Goal: Task Accomplishment & Management: Manage account settings

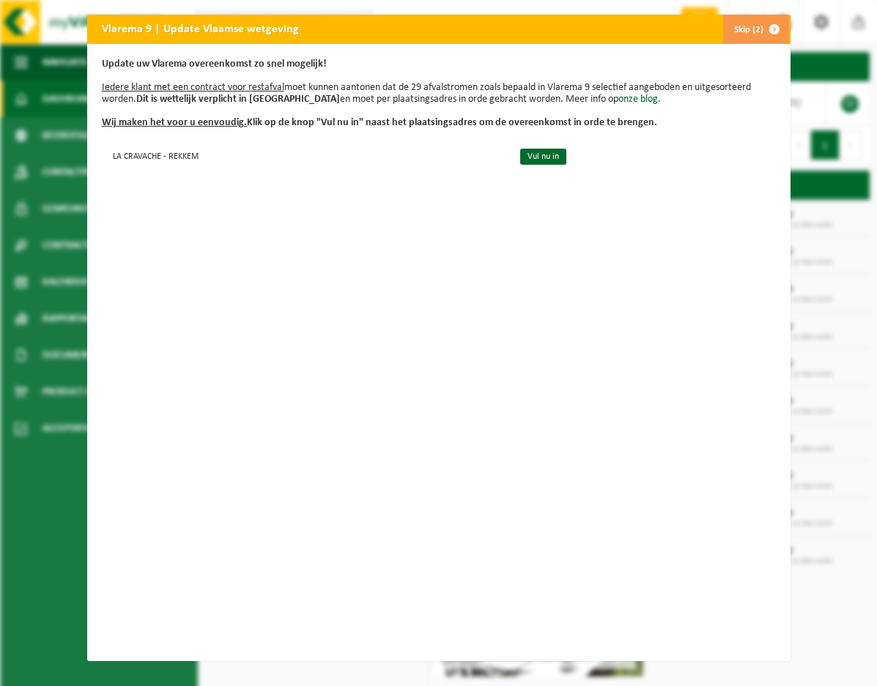
click at [856, 314] on div "Vlarema 9 | Update Vlaamse wetgeving Skip (2) Update uw Vlarema overeenkomst zo…" at bounding box center [438, 343] width 877 height 686
click at [763, 30] on span "button" at bounding box center [774, 29] width 29 height 29
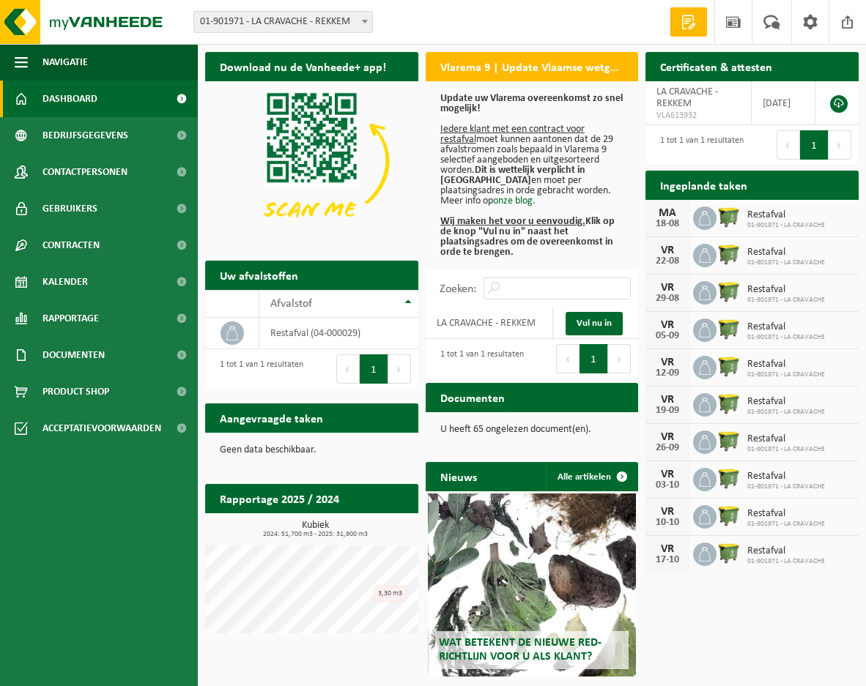
click at [801, 404] on span "Restafval" at bounding box center [786, 402] width 78 height 12
click at [76, 284] on span "Kalender" at bounding box center [64, 282] width 45 height 37
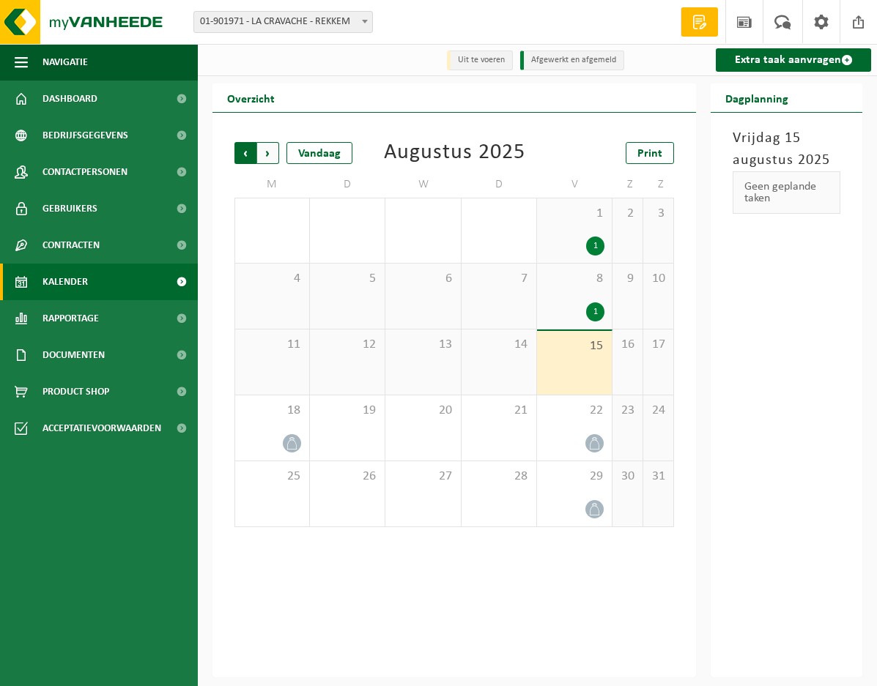
click at [271, 156] on span "Volgende" at bounding box center [268, 153] width 22 height 22
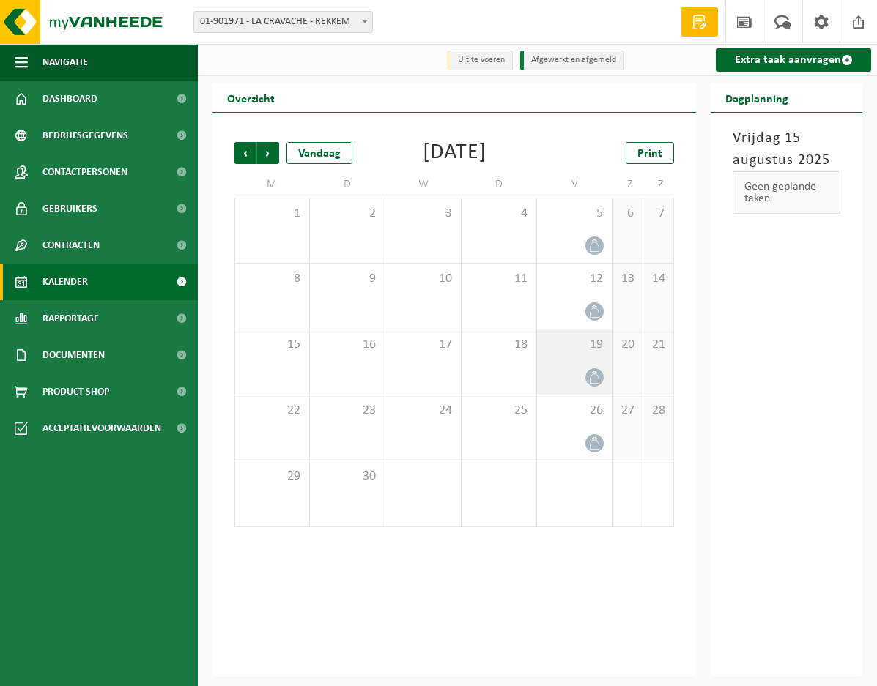
click at [595, 384] on icon at bounding box center [594, 377] width 12 height 12
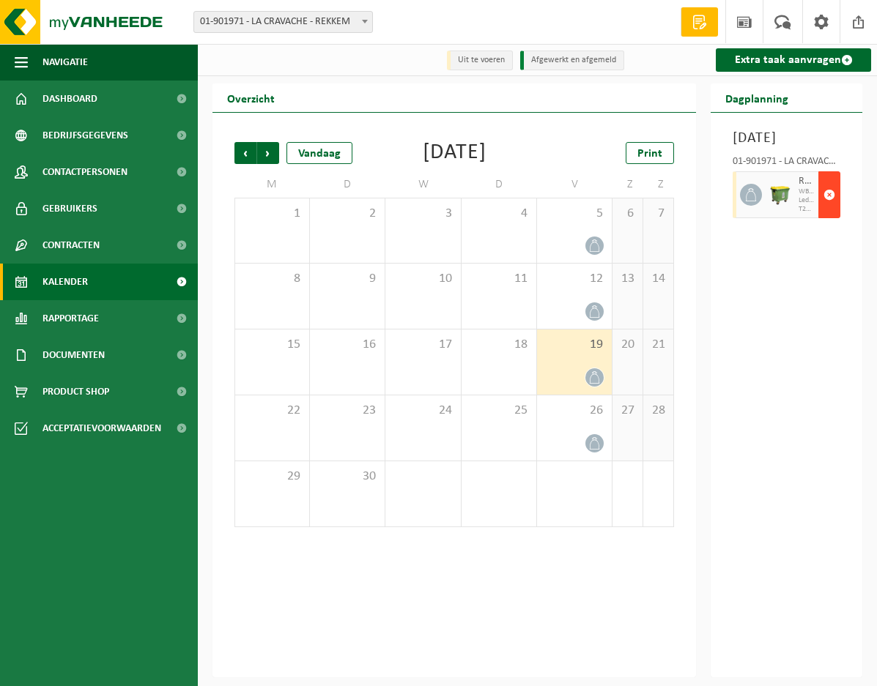
click at [829, 210] on span "button" at bounding box center [829, 194] width 12 height 29
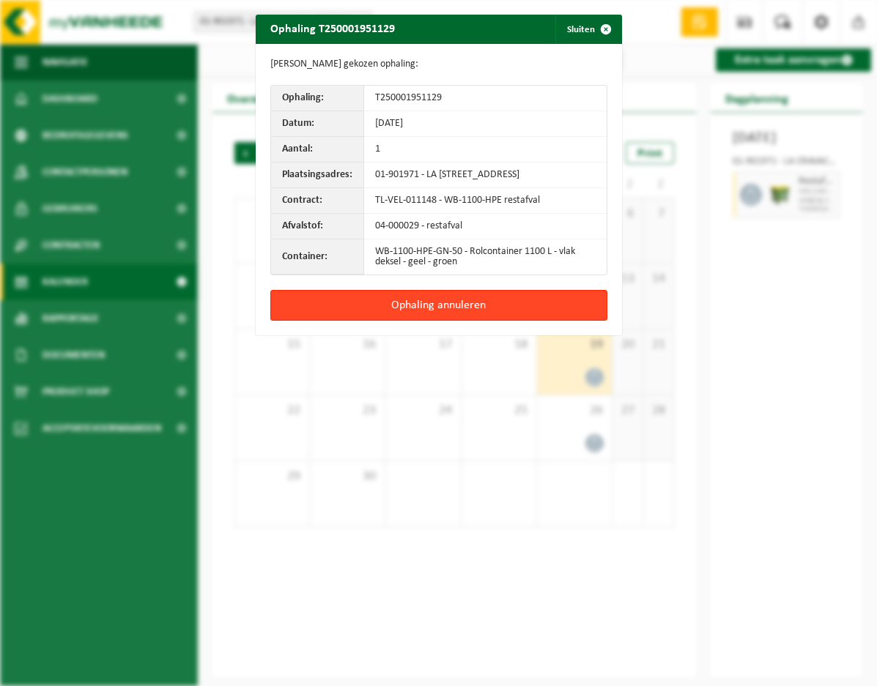
click at [472, 319] on button "Ophaling annuleren" at bounding box center [438, 305] width 337 height 31
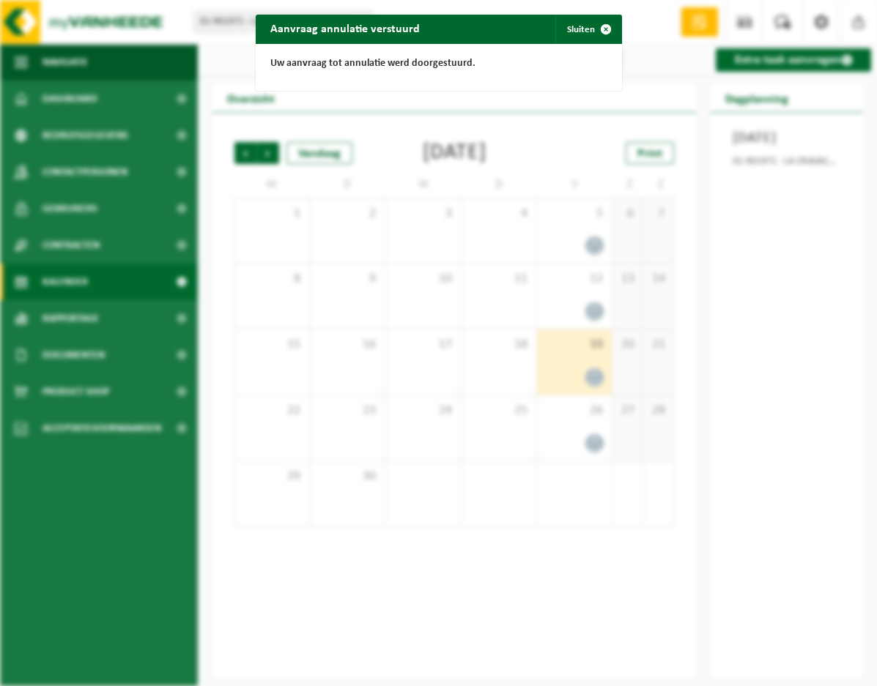
click at [591, 472] on div "Aanvraag annulatie verstuurd Sluiten Uw aanvraag tot annulatie werd doorgestuur…" at bounding box center [438, 343] width 877 height 686
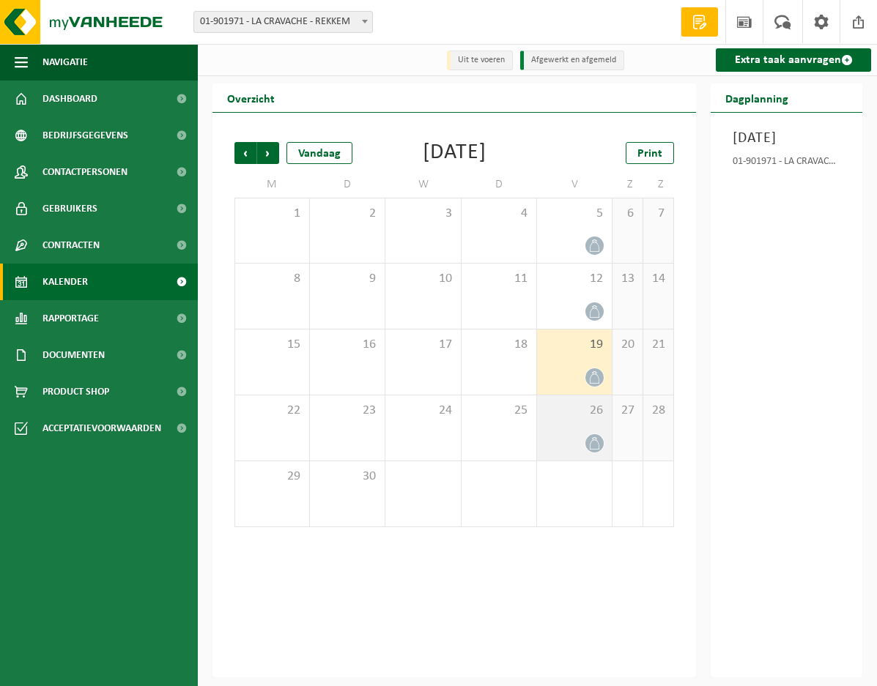
click at [591, 450] on icon at bounding box center [594, 443] width 12 height 12
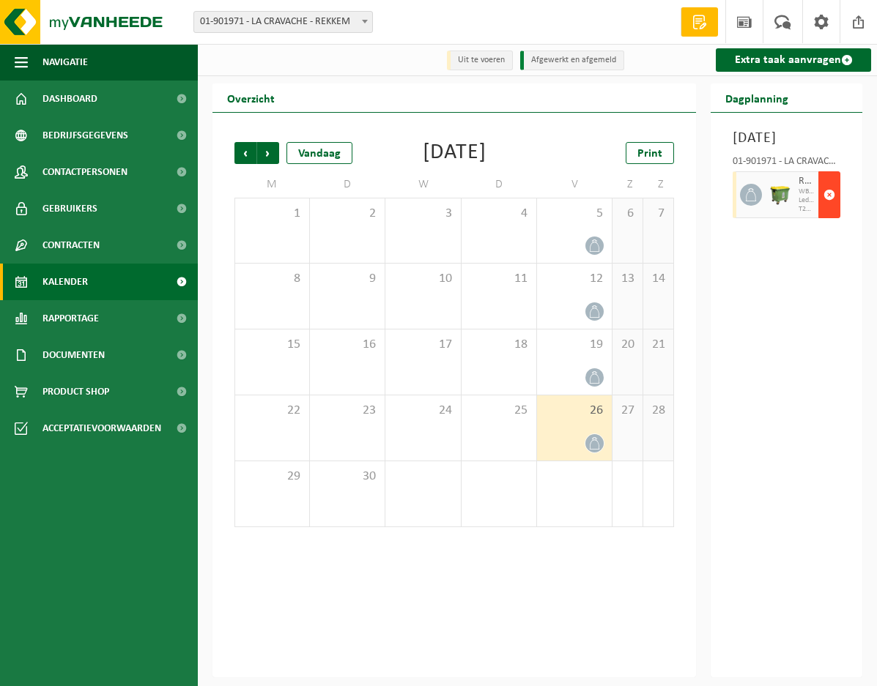
click at [826, 210] on span "button" at bounding box center [829, 194] width 12 height 29
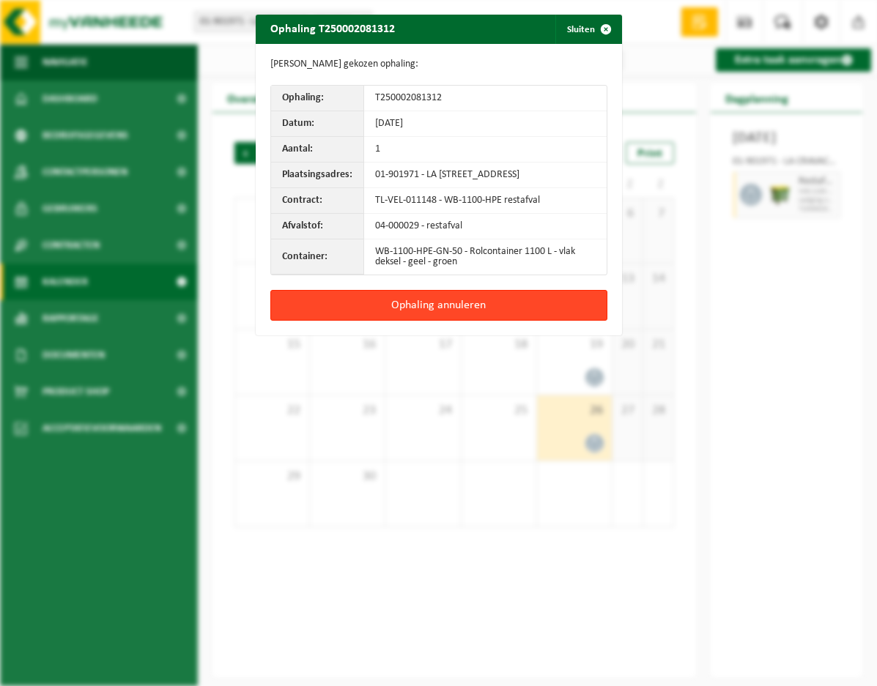
click at [430, 314] on button "Ophaling annuleren" at bounding box center [438, 305] width 337 height 31
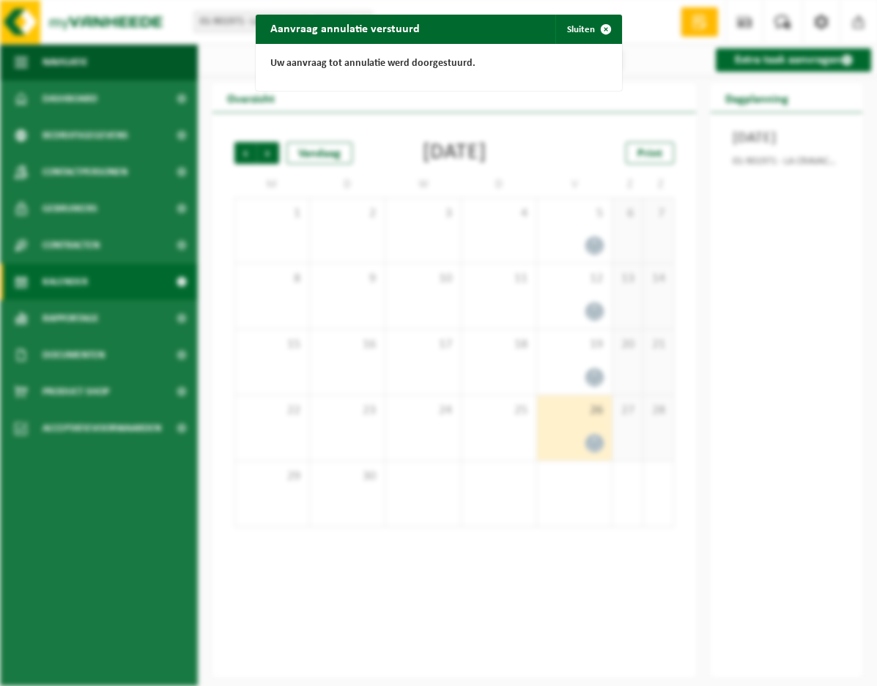
click at [764, 304] on div "Aanvraag annulatie verstuurd Sluiten Uw aanvraag tot annulatie werd doorgestuur…" at bounding box center [438, 343] width 877 height 686
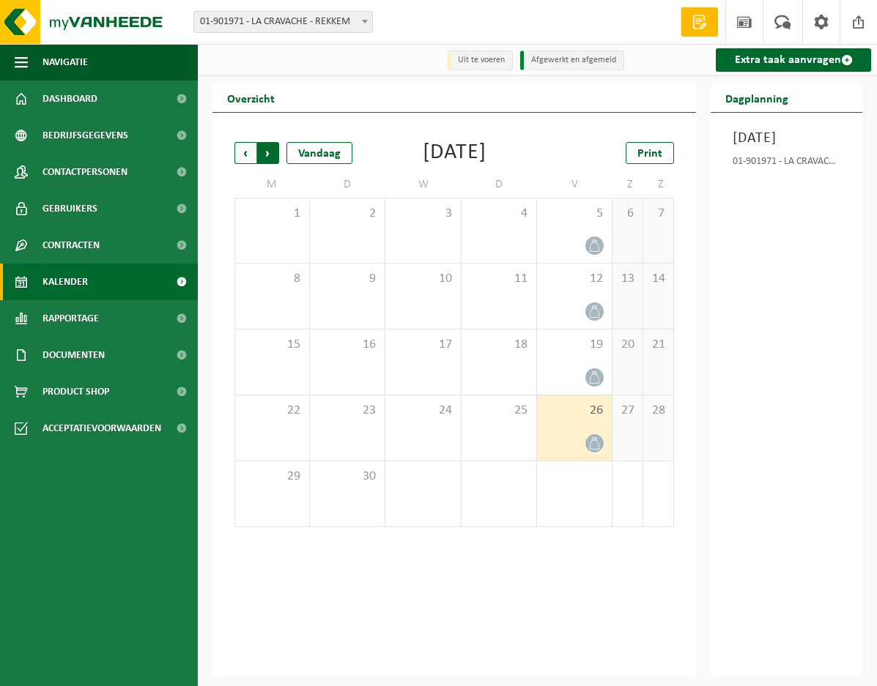
click at [247, 156] on span "Vorige" at bounding box center [245, 153] width 22 height 22
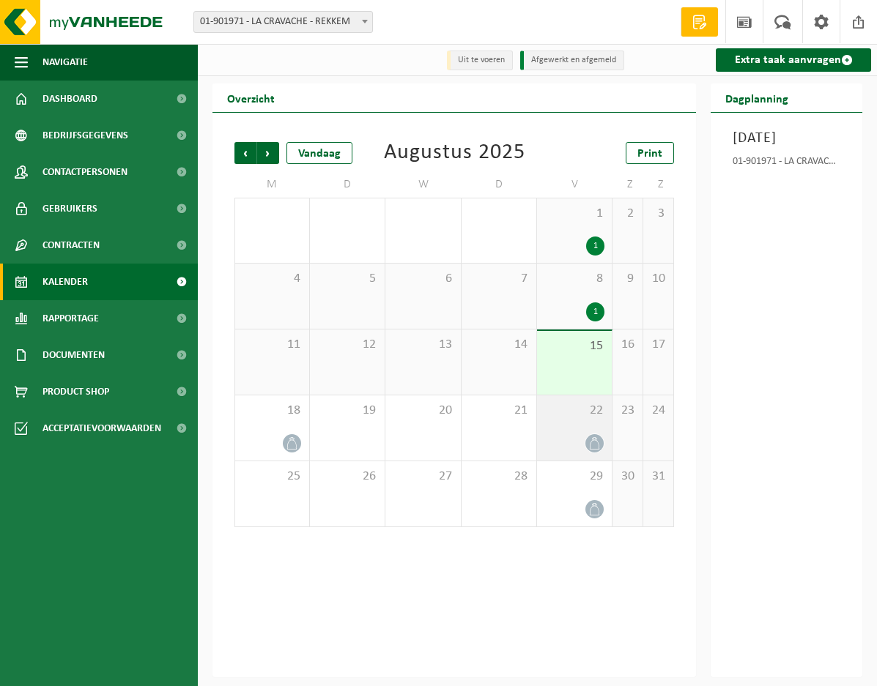
click at [593, 443] on icon at bounding box center [594, 443] width 12 height 12
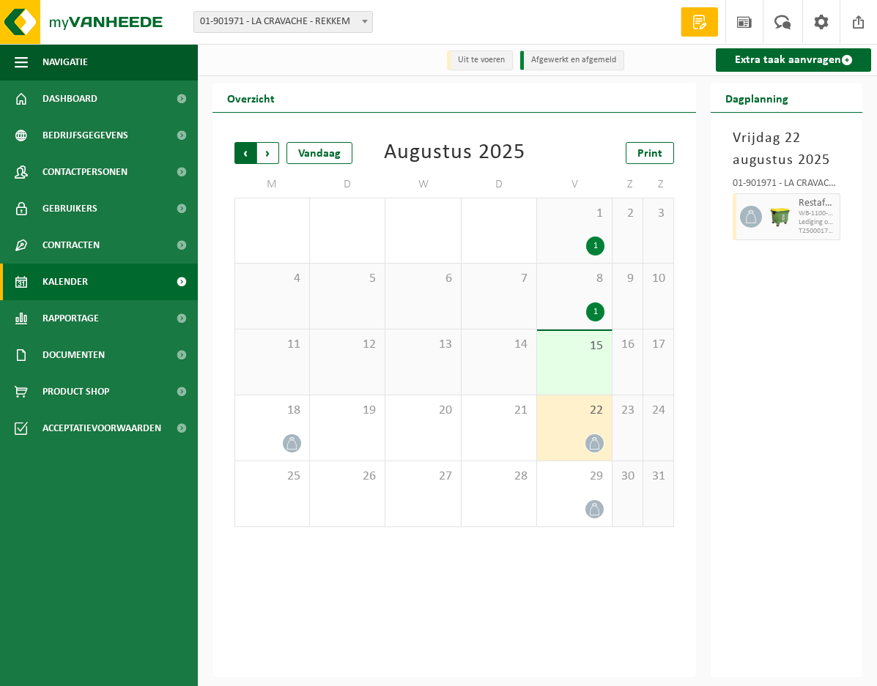
click at [265, 164] on span "Volgende" at bounding box center [268, 153] width 22 height 22
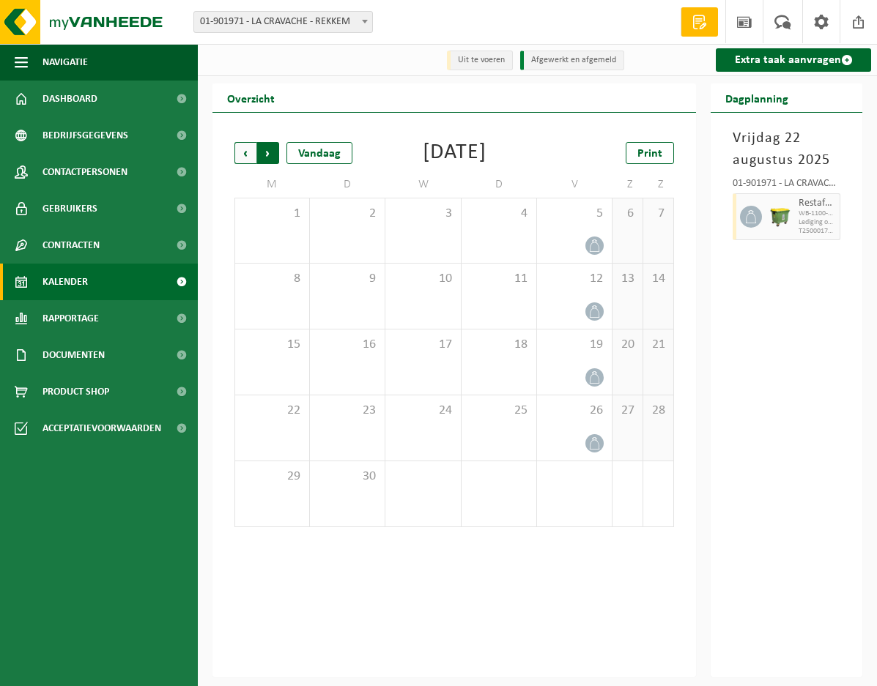
click at [246, 153] on span "Vorige" at bounding box center [245, 153] width 22 height 22
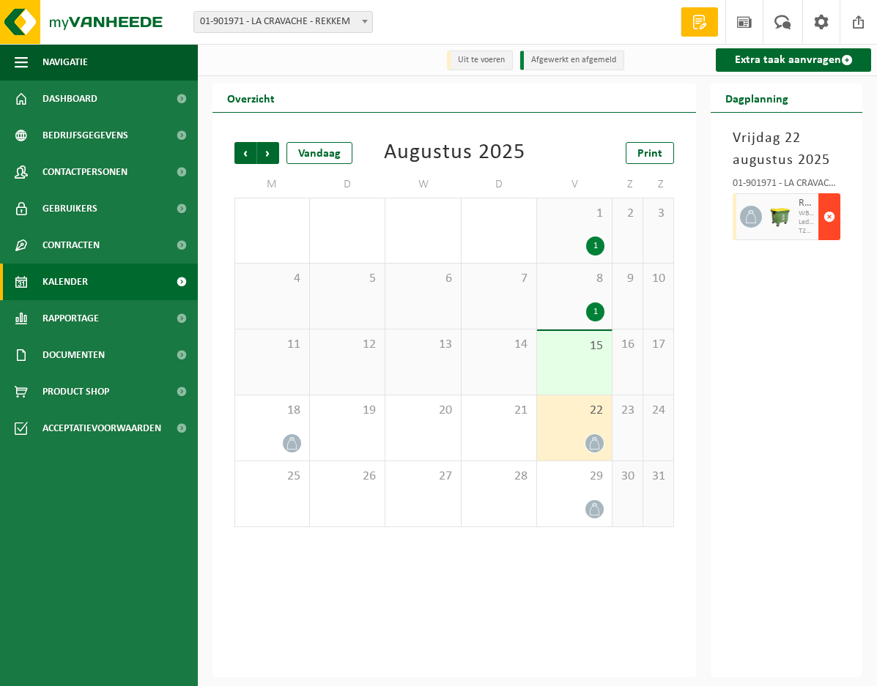
click at [827, 216] on span "button" at bounding box center [829, 216] width 12 height 29
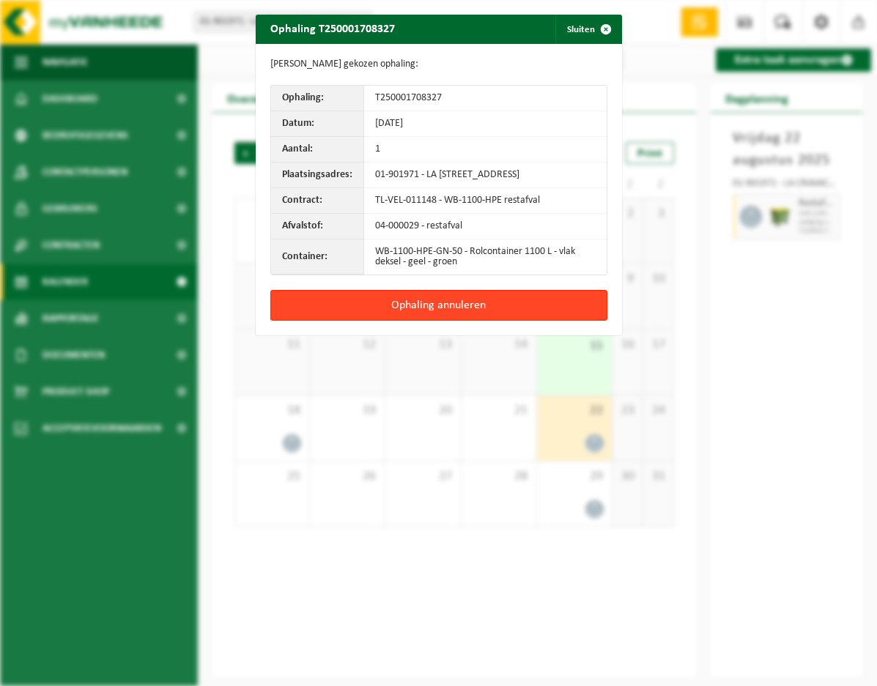
click at [443, 319] on button "Ophaling annuleren" at bounding box center [438, 305] width 337 height 31
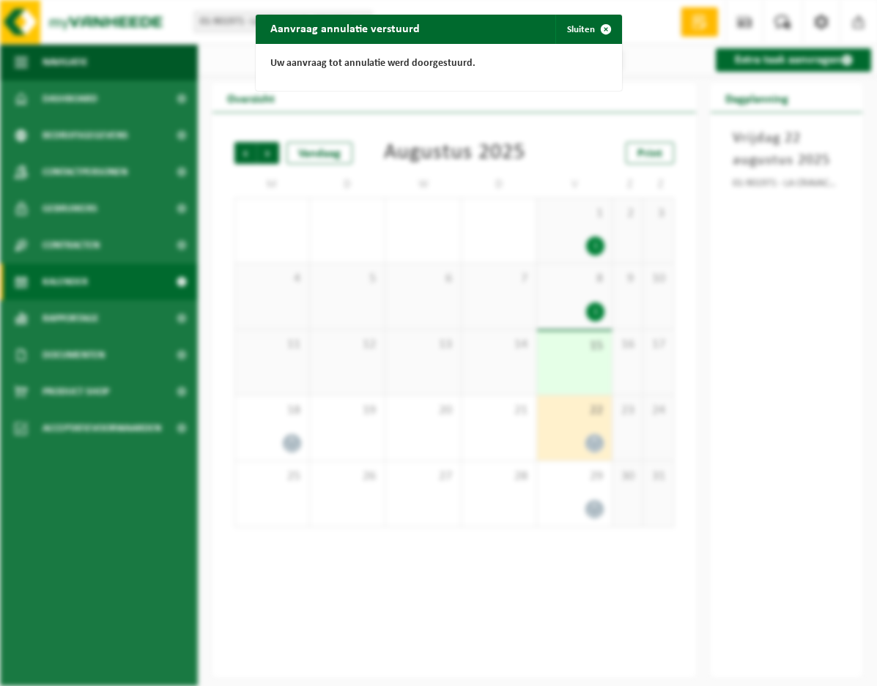
click at [757, 409] on div "Aanvraag annulatie verstuurd Sluiten Uw aanvraag tot annulatie werd doorgestuur…" at bounding box center [438, 343] width 877 height 686
